Goal: Task Accomplishment & Management: Complete application form

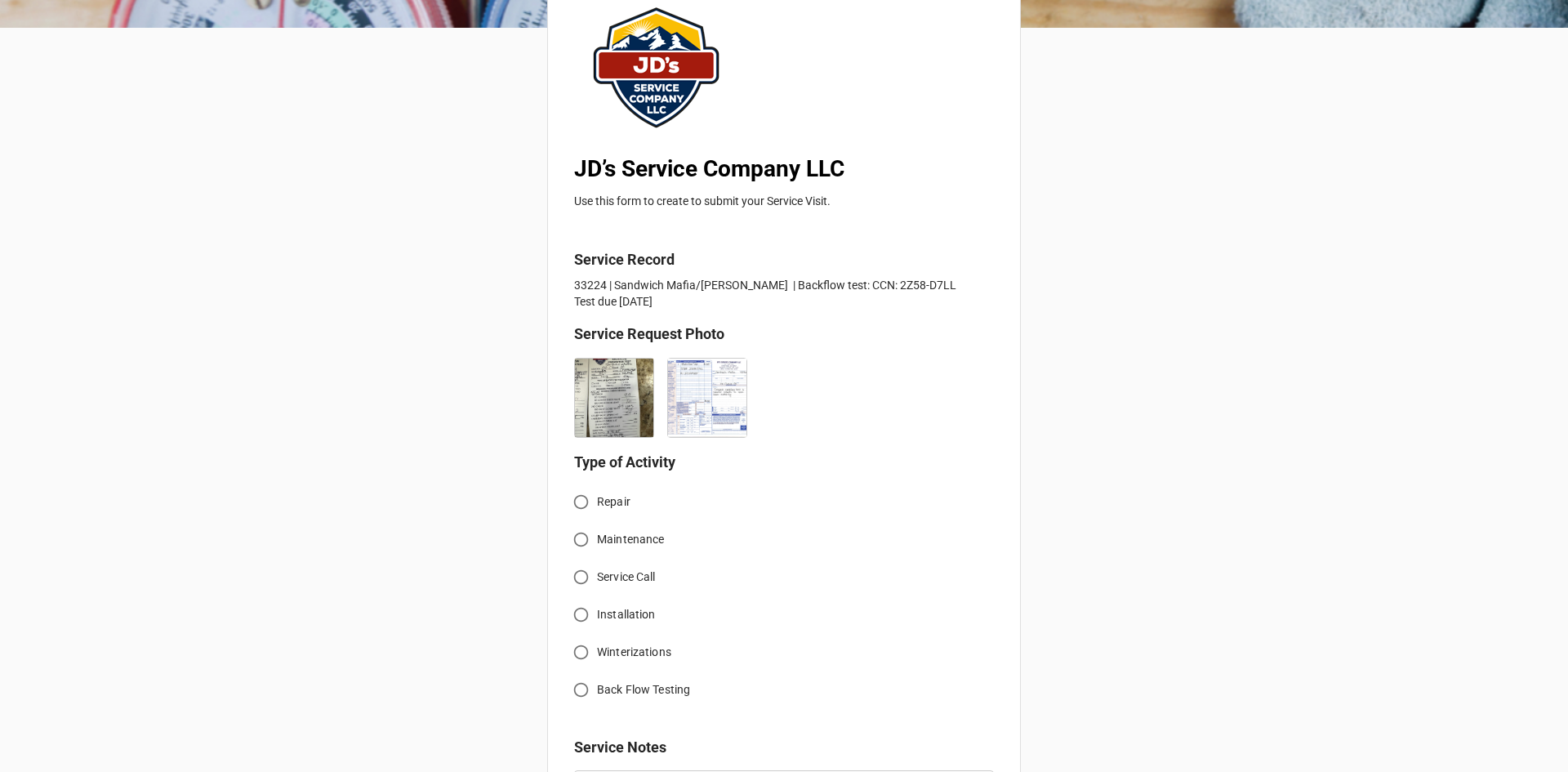
scroll to position [245, 0]
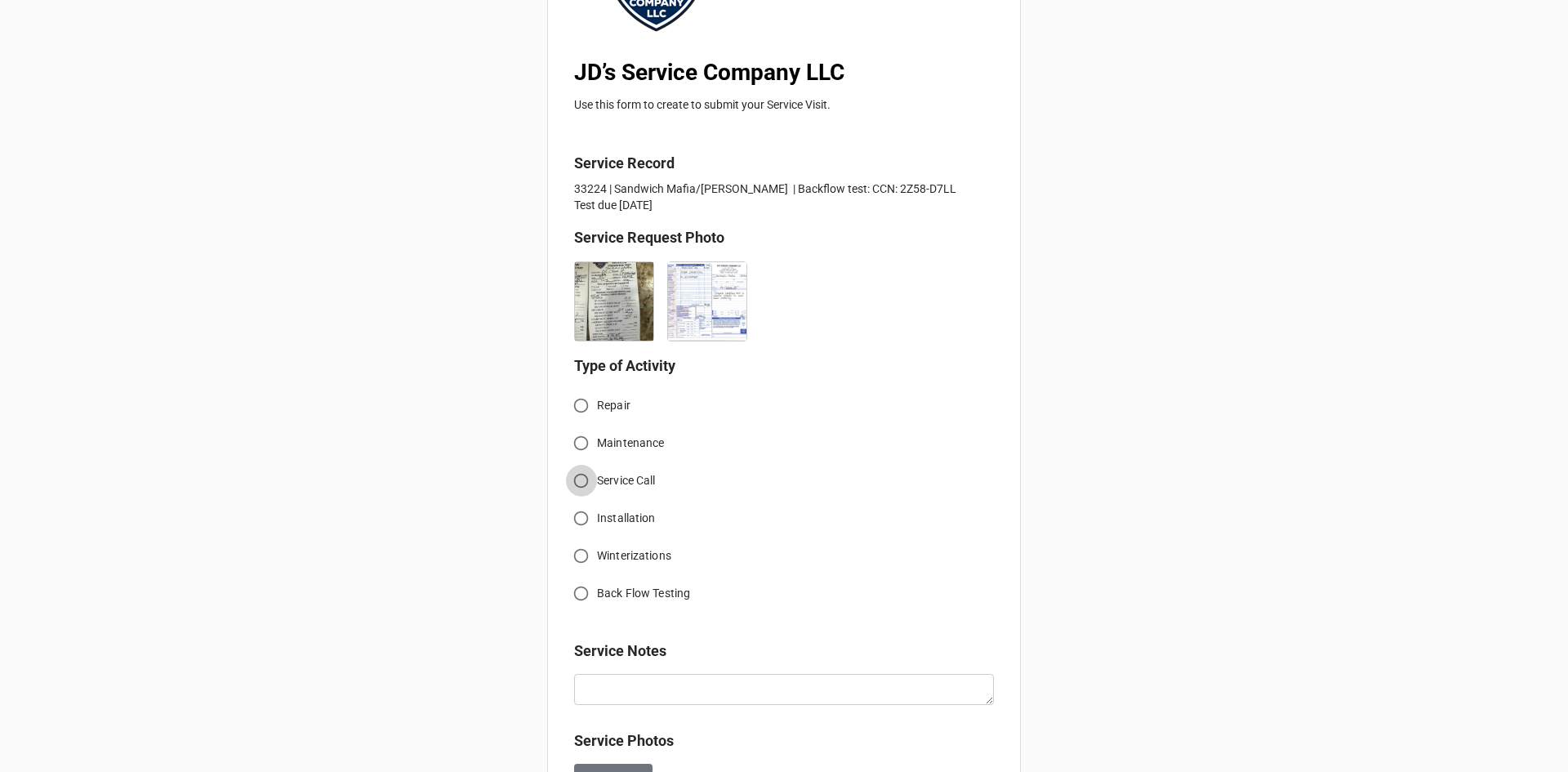
click at [575, 481] on input "Service Call" at bounding box center [581, 481] width 32 height 32
radio input "true"
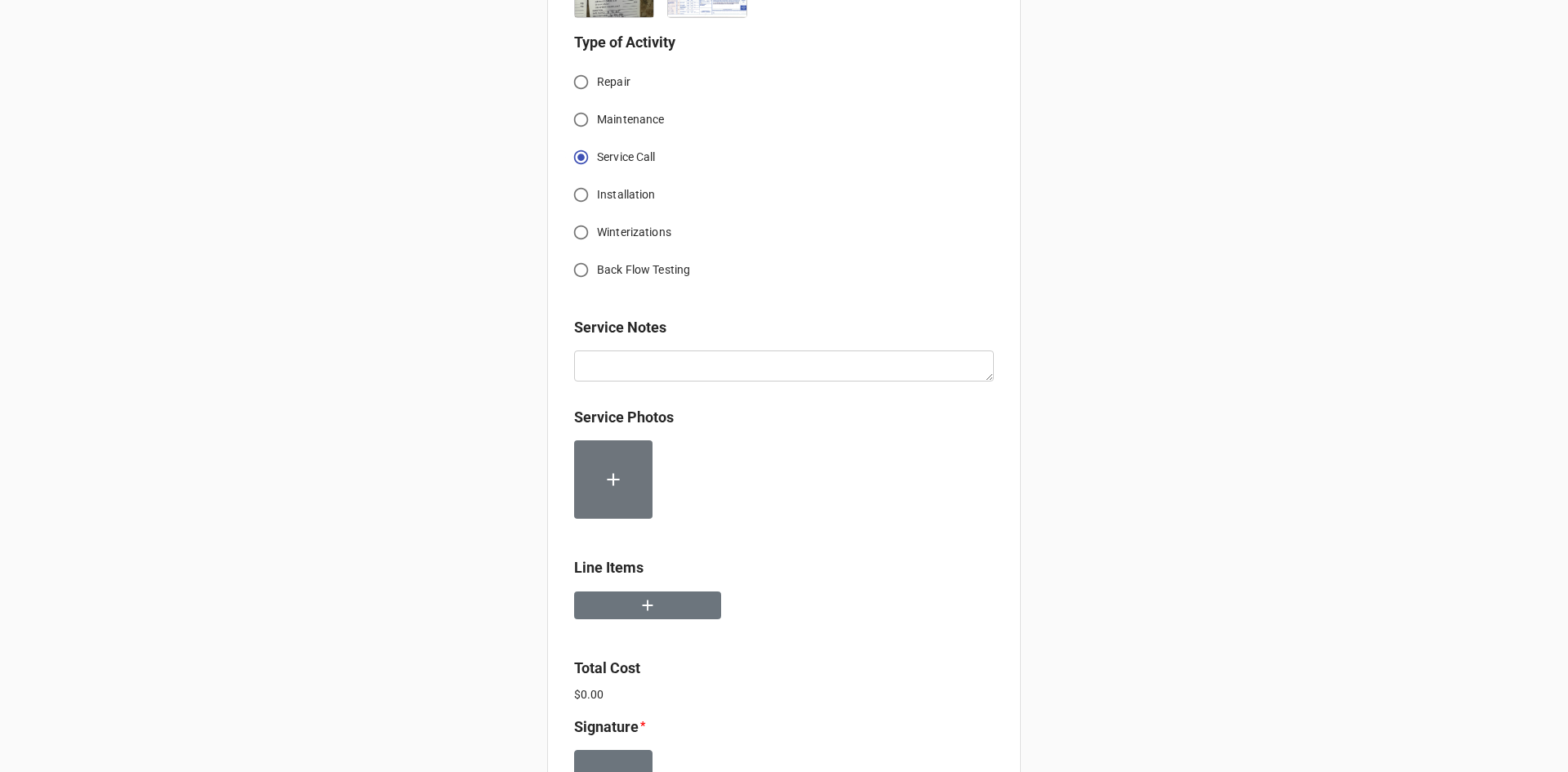
scroll to position [572, 0]
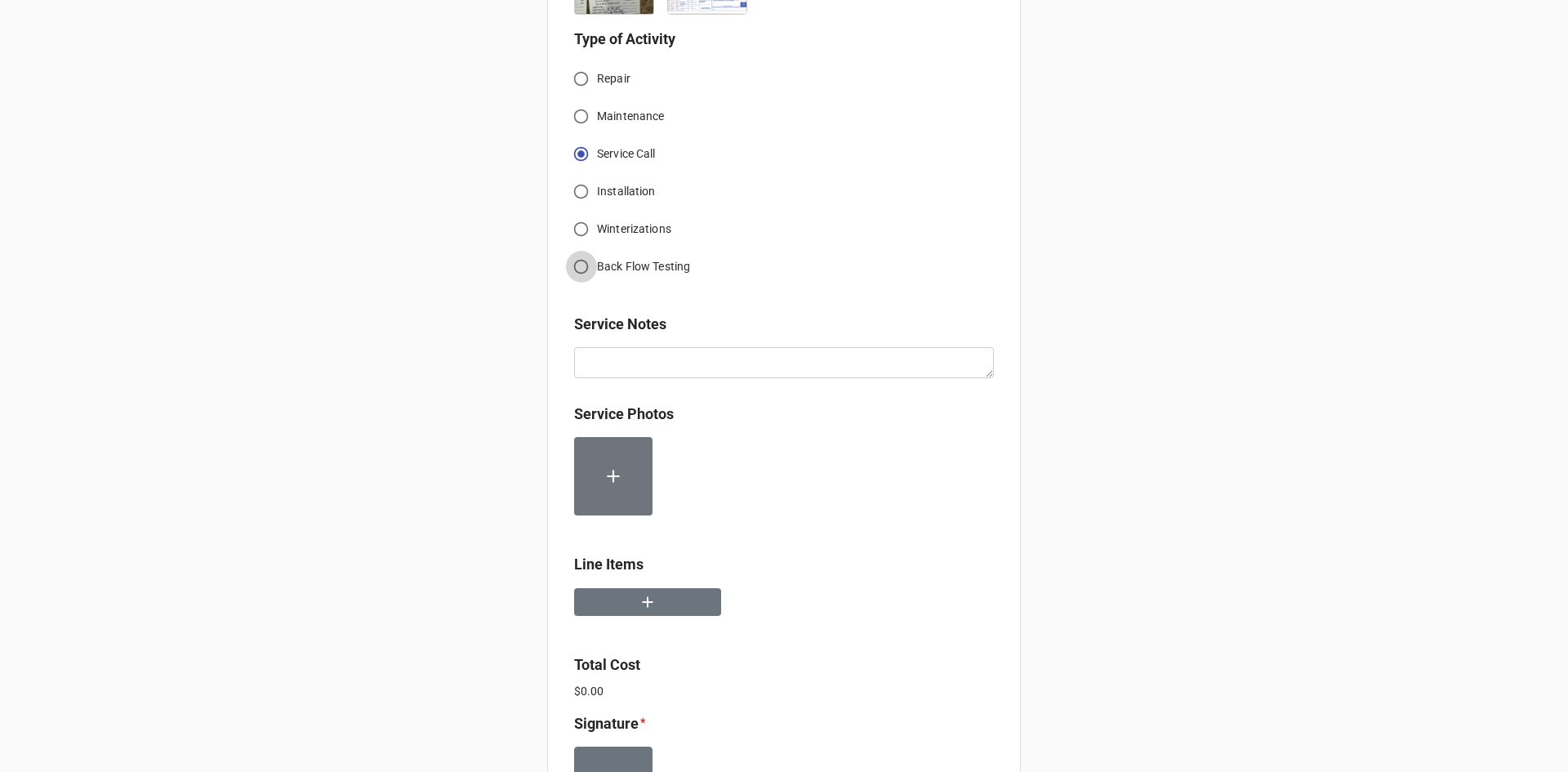
click at [575, 267] on input "Back Flow Testing" at bounding box center [581, 267] width 32 height 32
radio input "true"
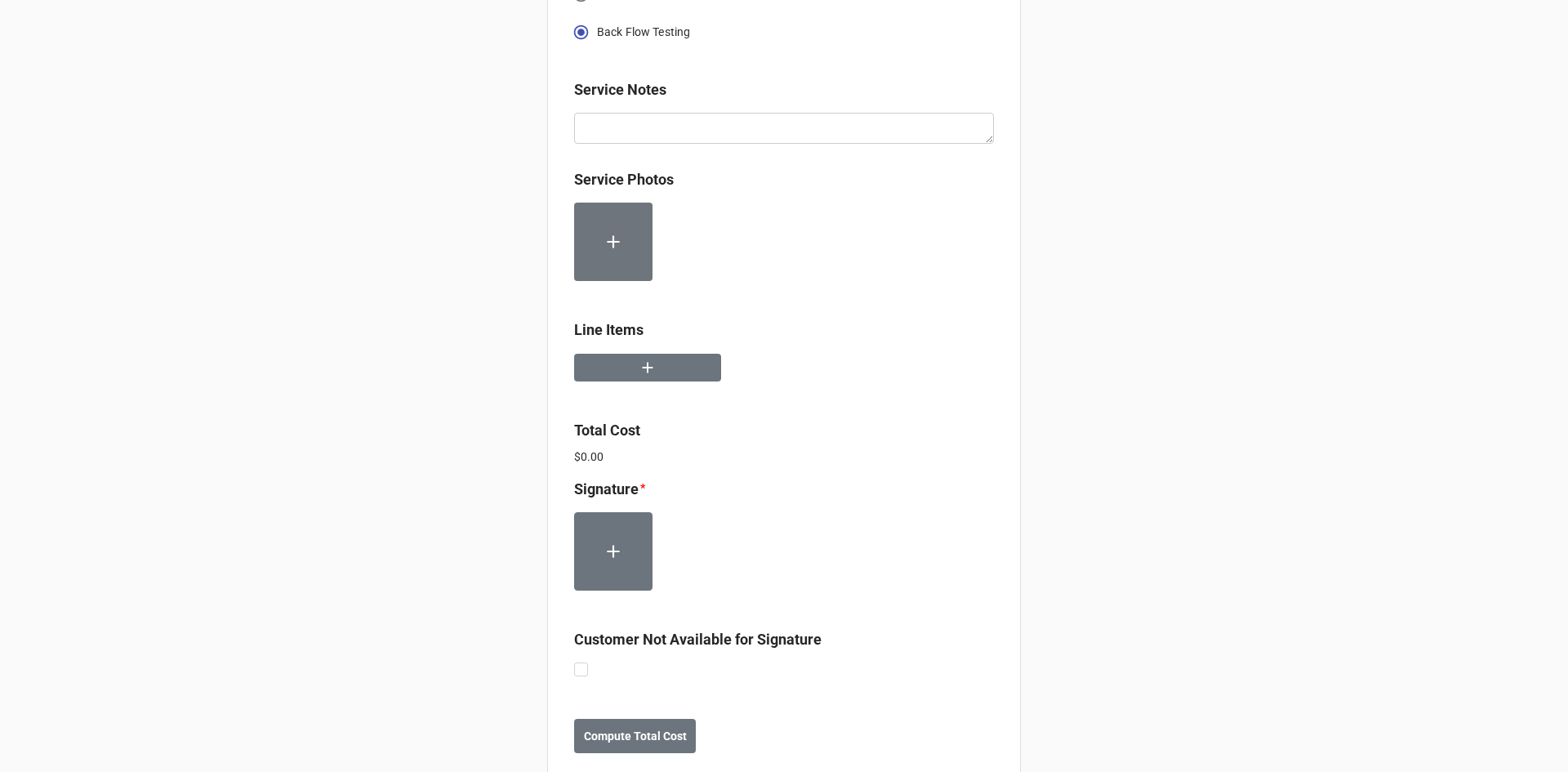
scroll to position [817, 0]
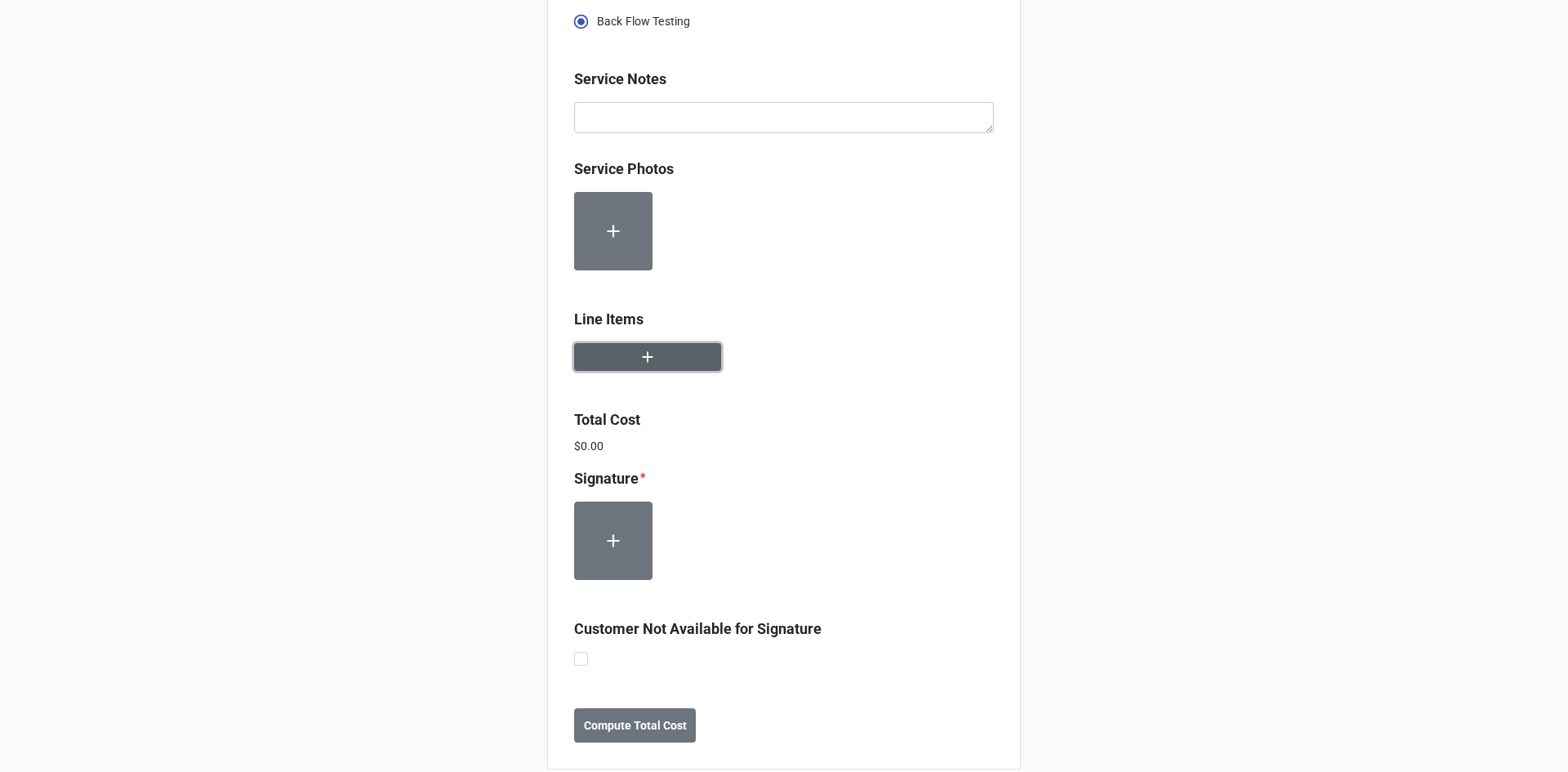
click at [639, 354] on icon "button" at bounding box center [648, 357] width 18 height 18
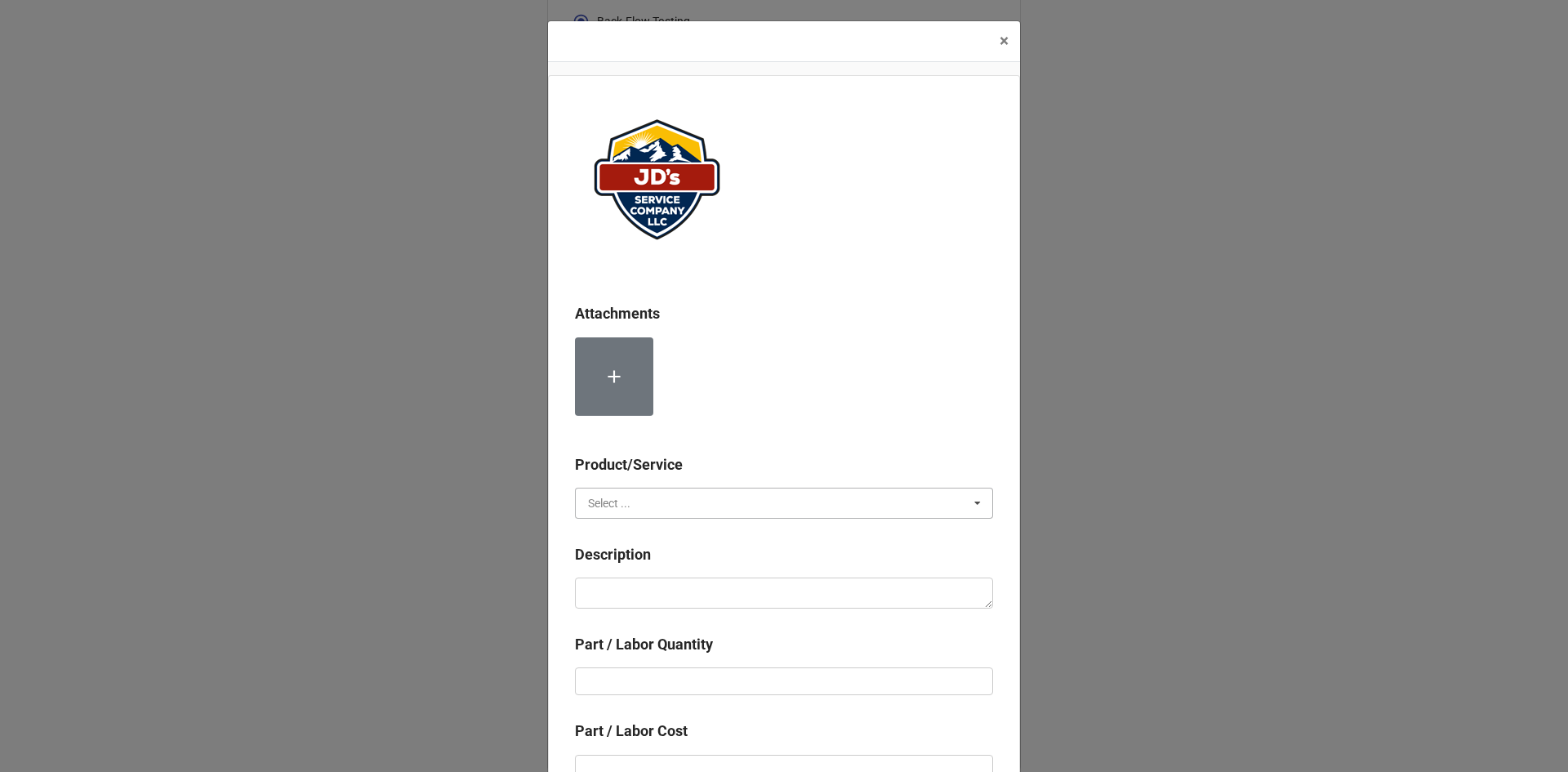
click at [751, 503] on input "text" at bounding box center [785, 503] width 416 height 30
click at [643, 536] on div "Services" at bounding box center [784, 533] width 416 height 31
click at [657, 585] on textarea at bounding box center [784, 593] width 418 height 31
paste textarea "Service Address: [STREET_ADDRESS][PERSON_NAME] Complete backflow test and submi…"
type textarea "x"
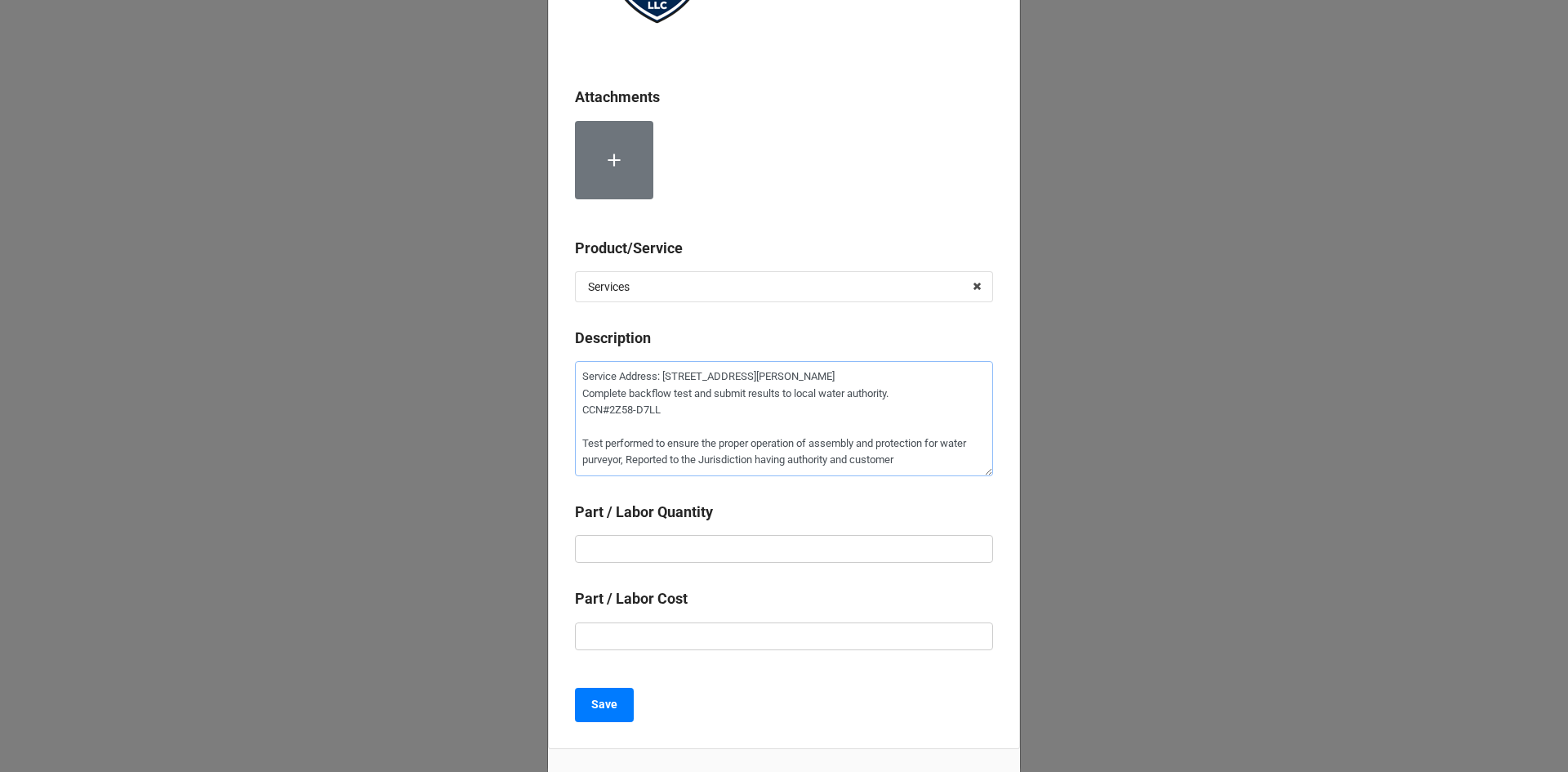
scroll to position [245, 0]
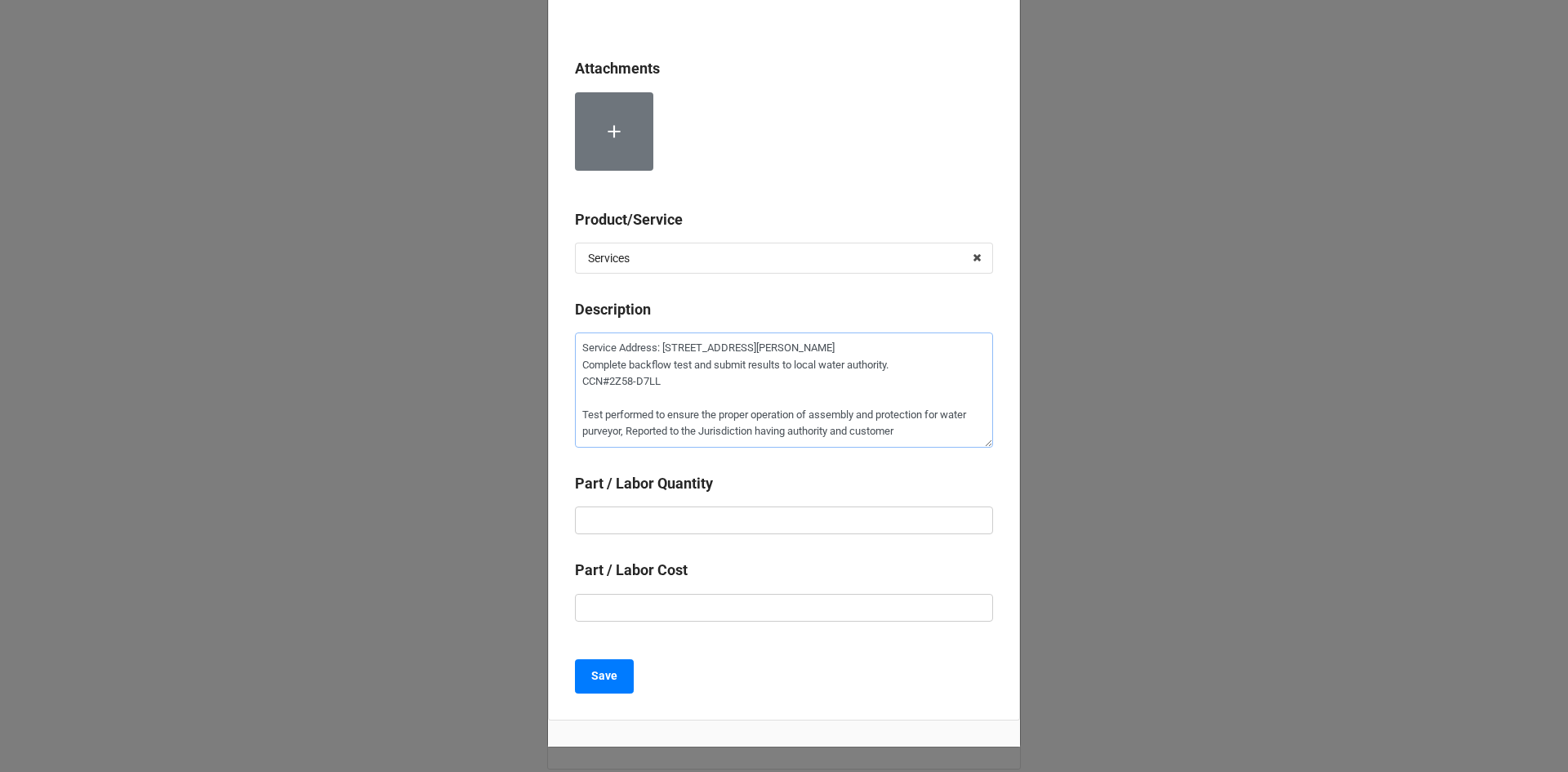
type textarea "Service Address: [STREET_ADDRESS][PERSON_NAME] Complete backflow test and submi…"
click at [671, 522] on input "text" at bounding box center [784, 521] width 418 height 28
type textarea "x"
type input "1"
type textarea "x"
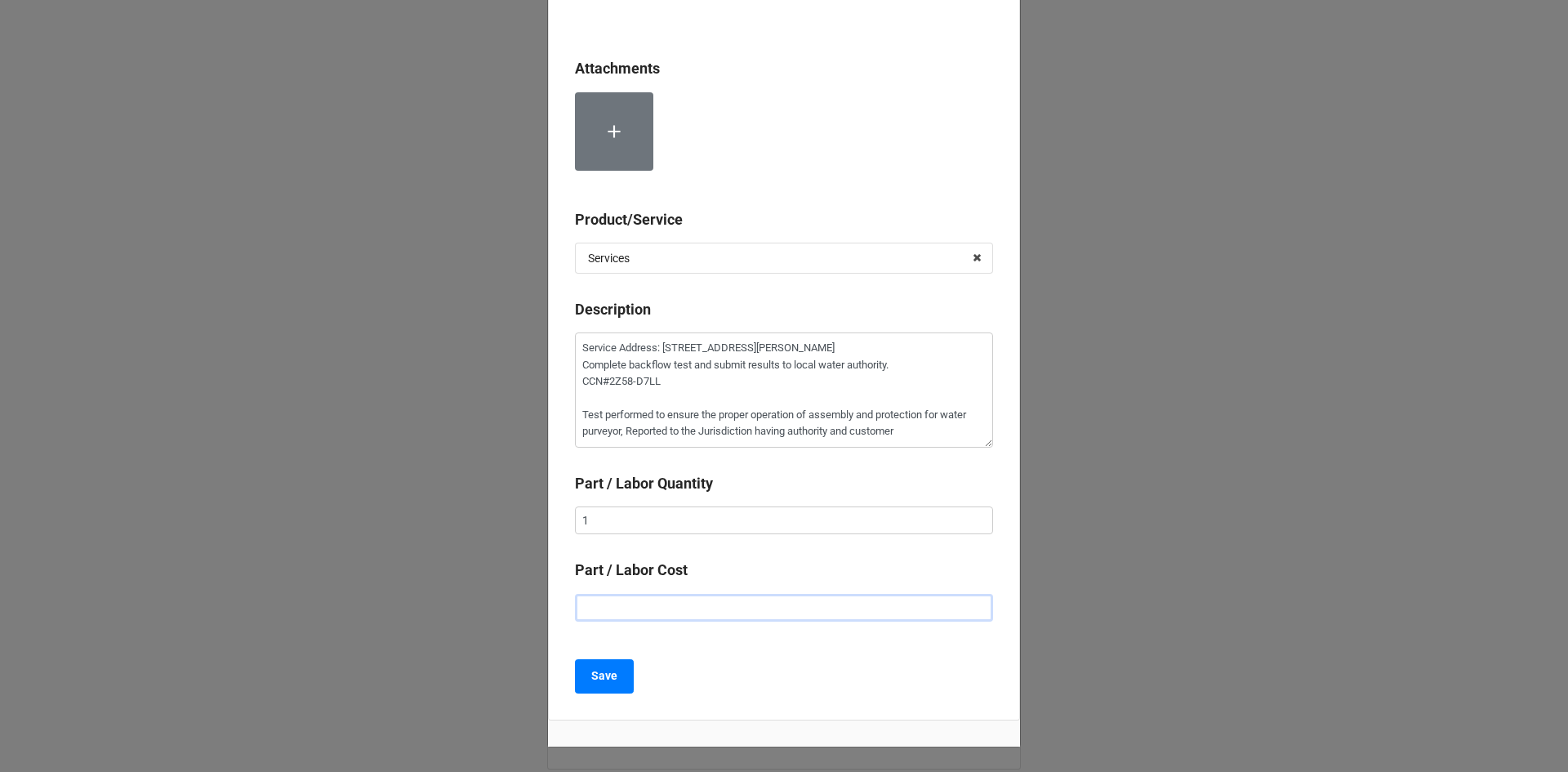
type input "$1.00"
type textarea "x"
type input "$15.00"
type textarea "x"
type input "$155.00"
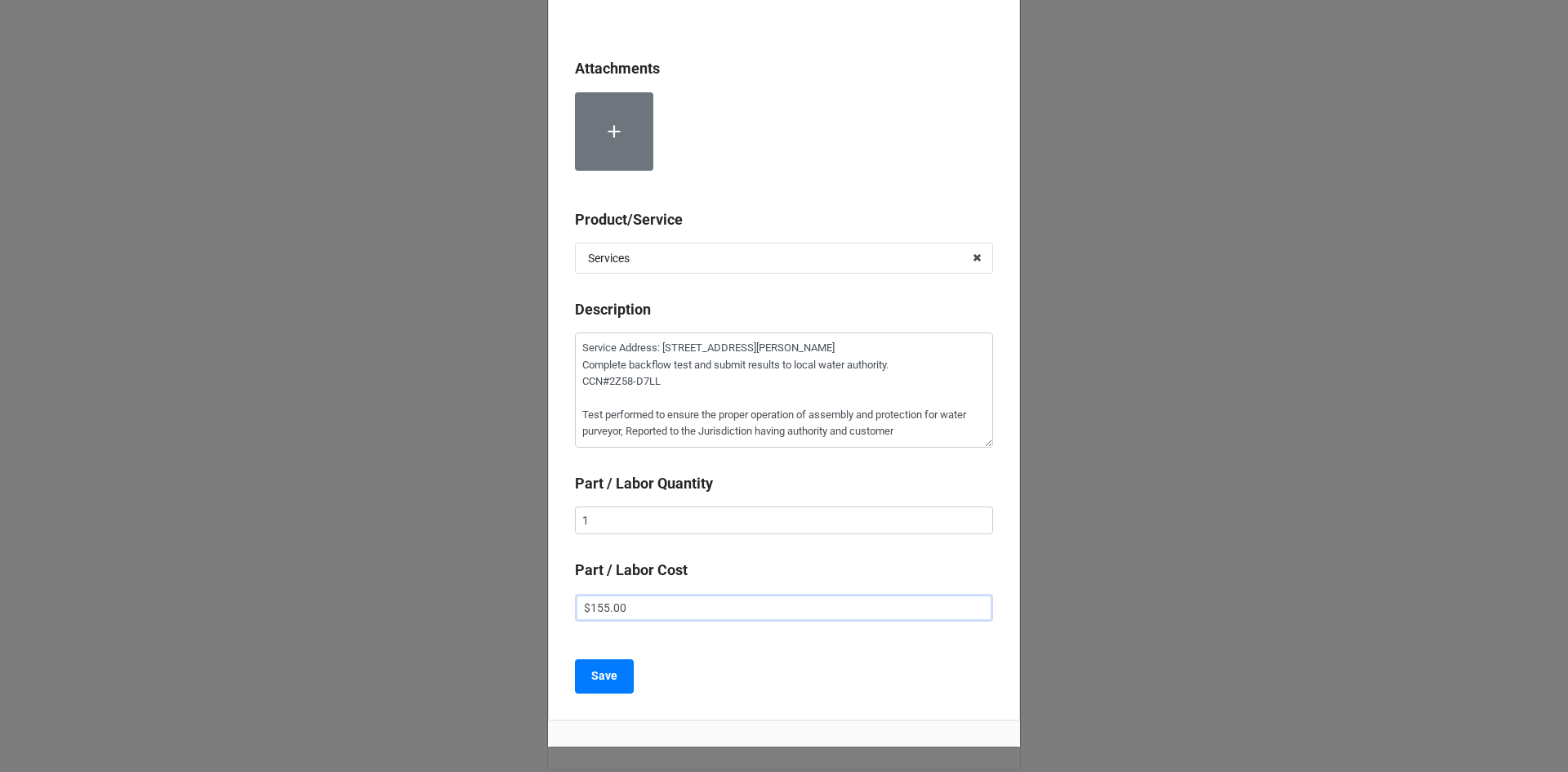
type textarea "x"
type input "$1,555.00"
type textarea "x"
type input "$155.00"
click at [757, 682] on div "Save" at bounding box center [784, 676] width 418 height 34
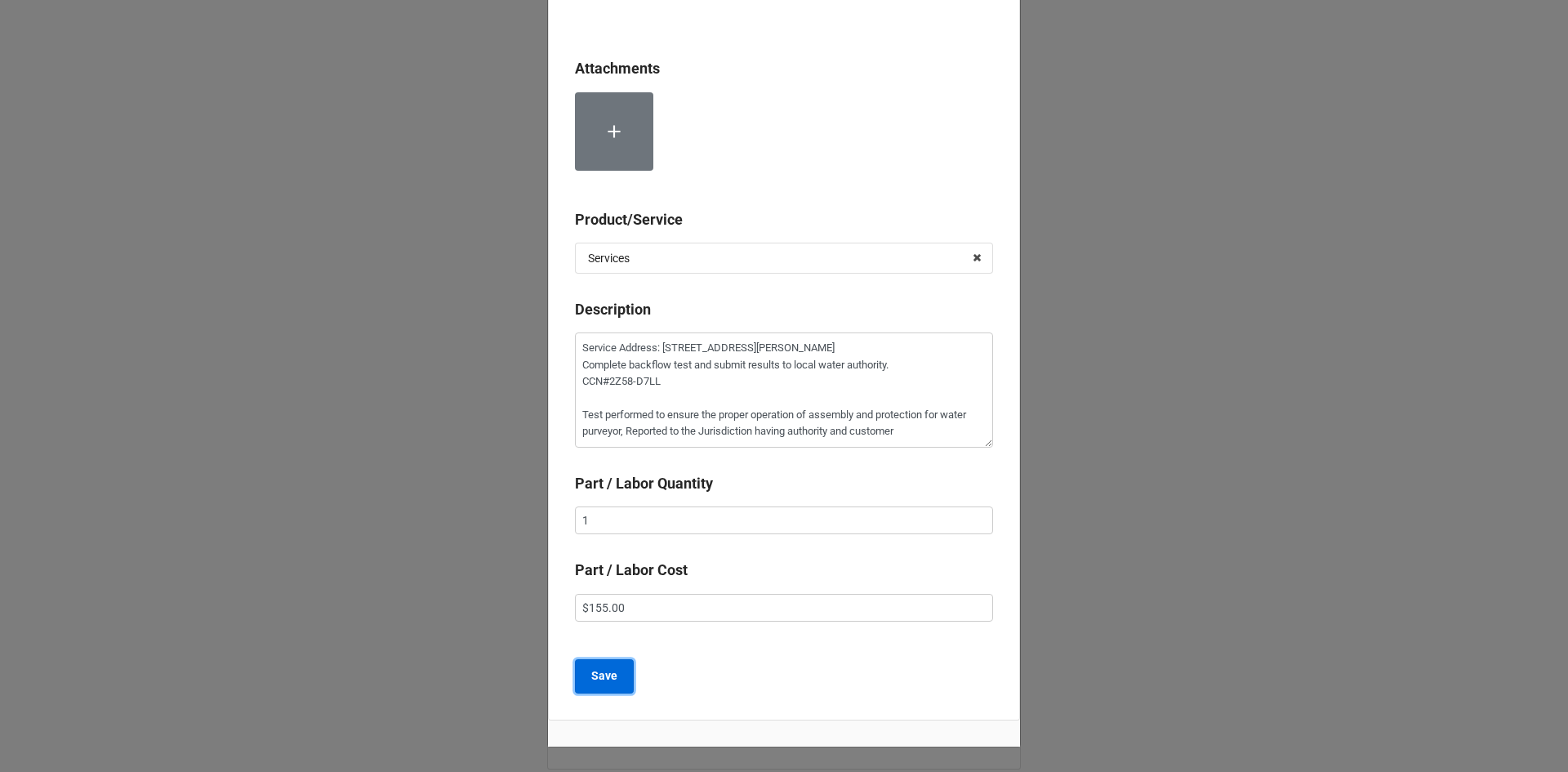
click at [606, 677] on b "Save" at bounding box center [605, 677] width 26 height 18
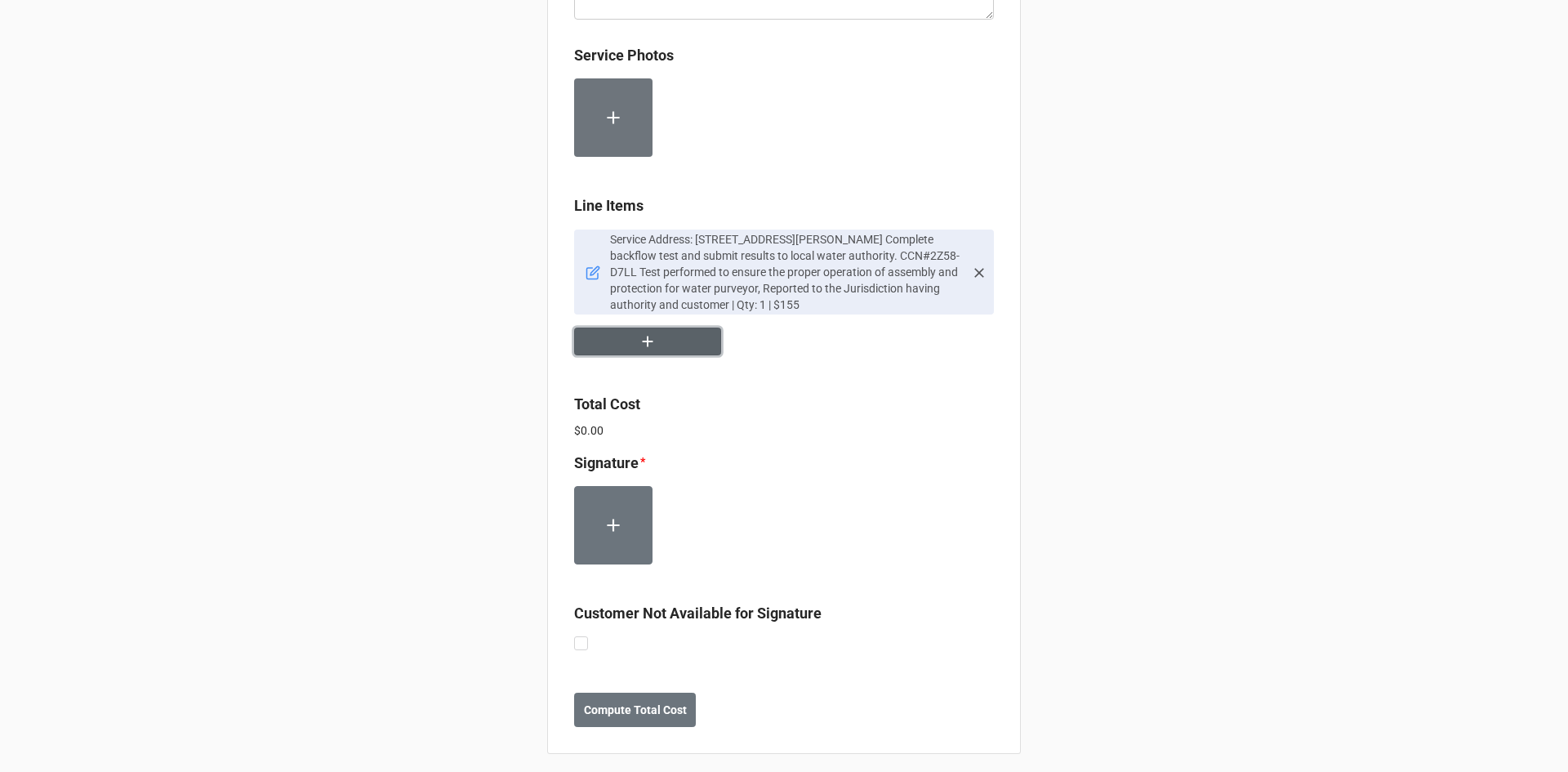
scroll to position [940, 0]
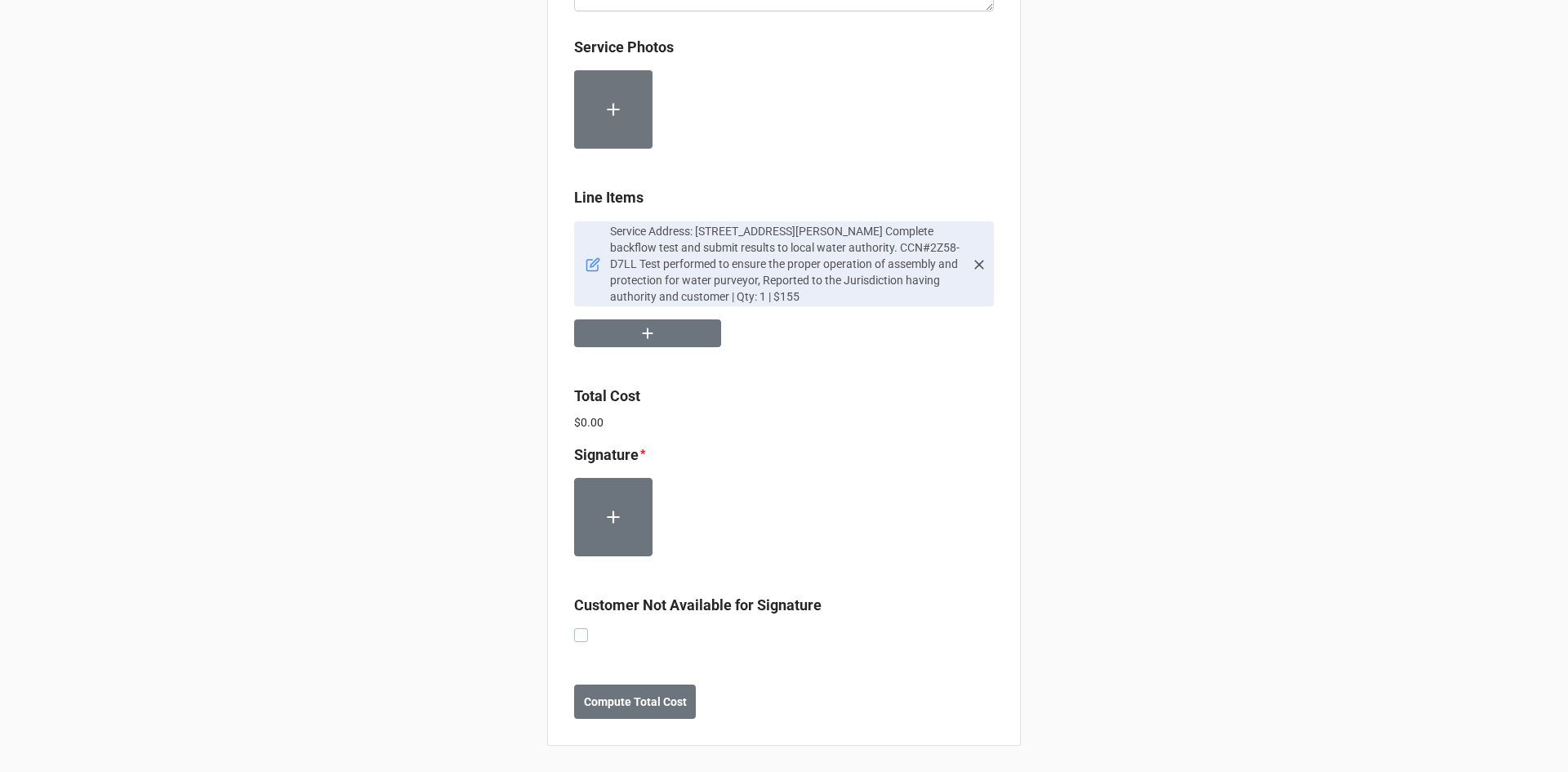
click at [579, 628] on label at bounding box center [581, 628] width 14 height 0
checkbox input "true"
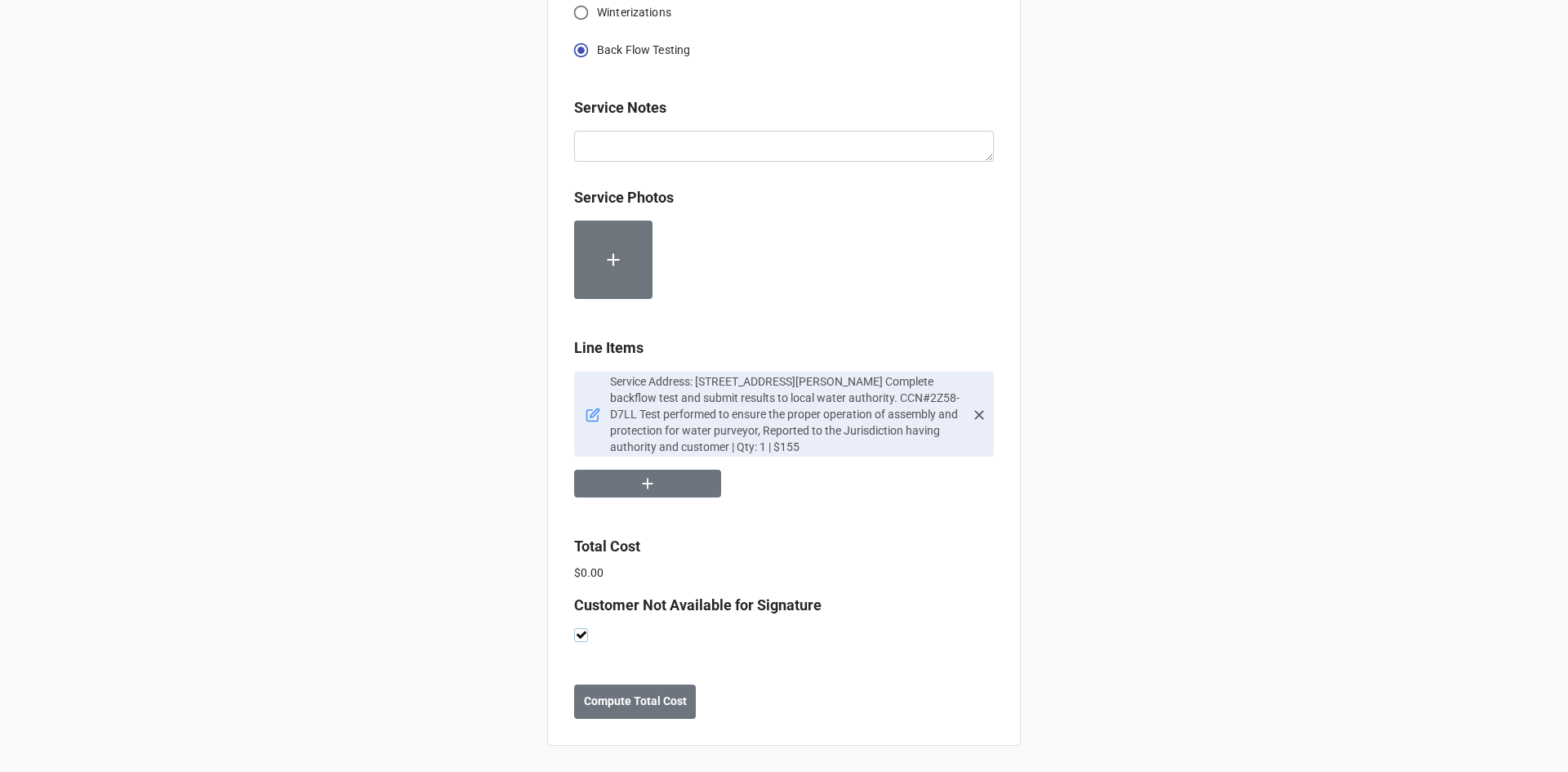
scroll to position [790, 0]
click at [651, 705] on b "Compute Total Cost" at bounding box center [635, 702] width 103 height 18
click at [610, 701] on b "Save" at bounding box center [604, 702] width 26 height 18
